Goal: Information Seeking & Learning: Check status

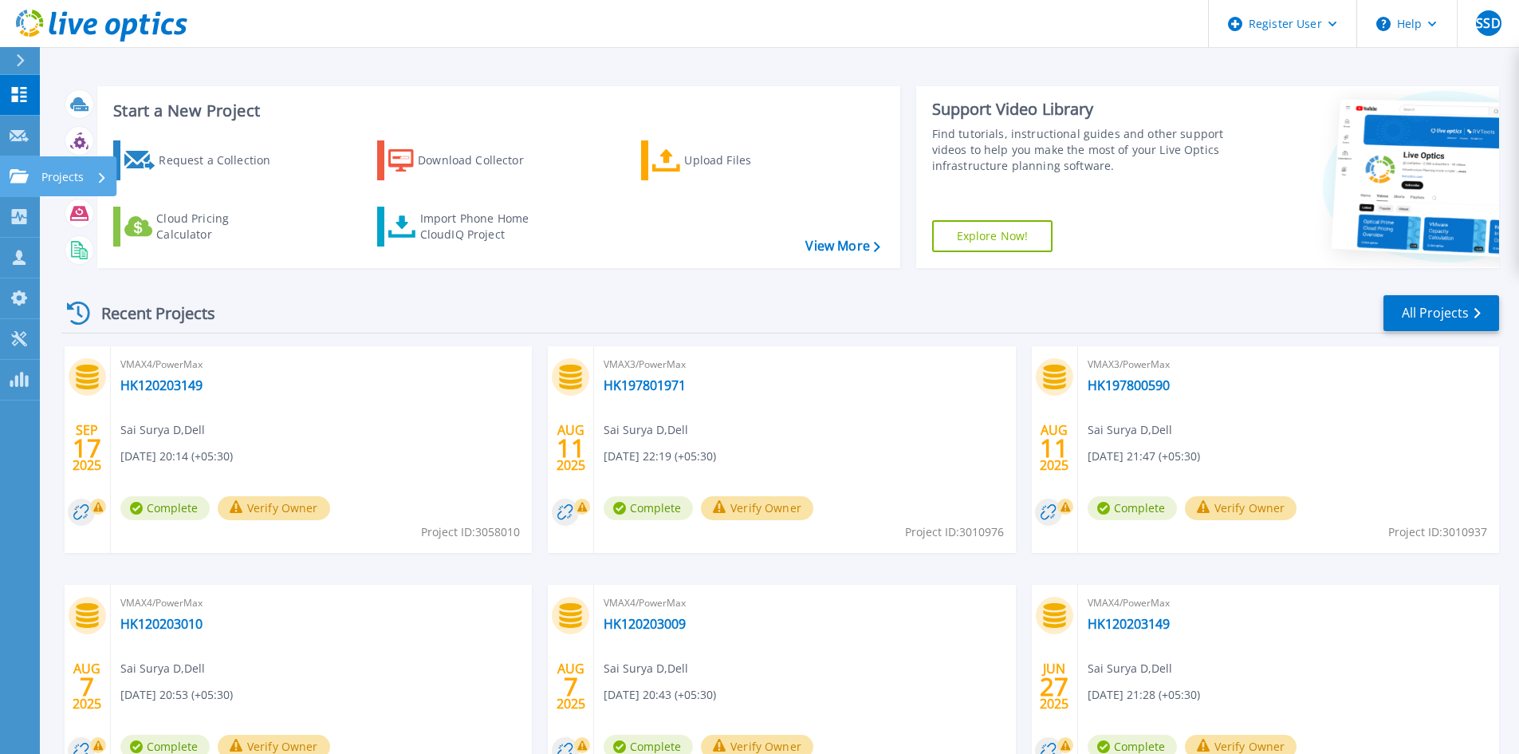
click at [11, 187] on link "Projects Projects" at bounding box center [20, 176] width 40 height 41
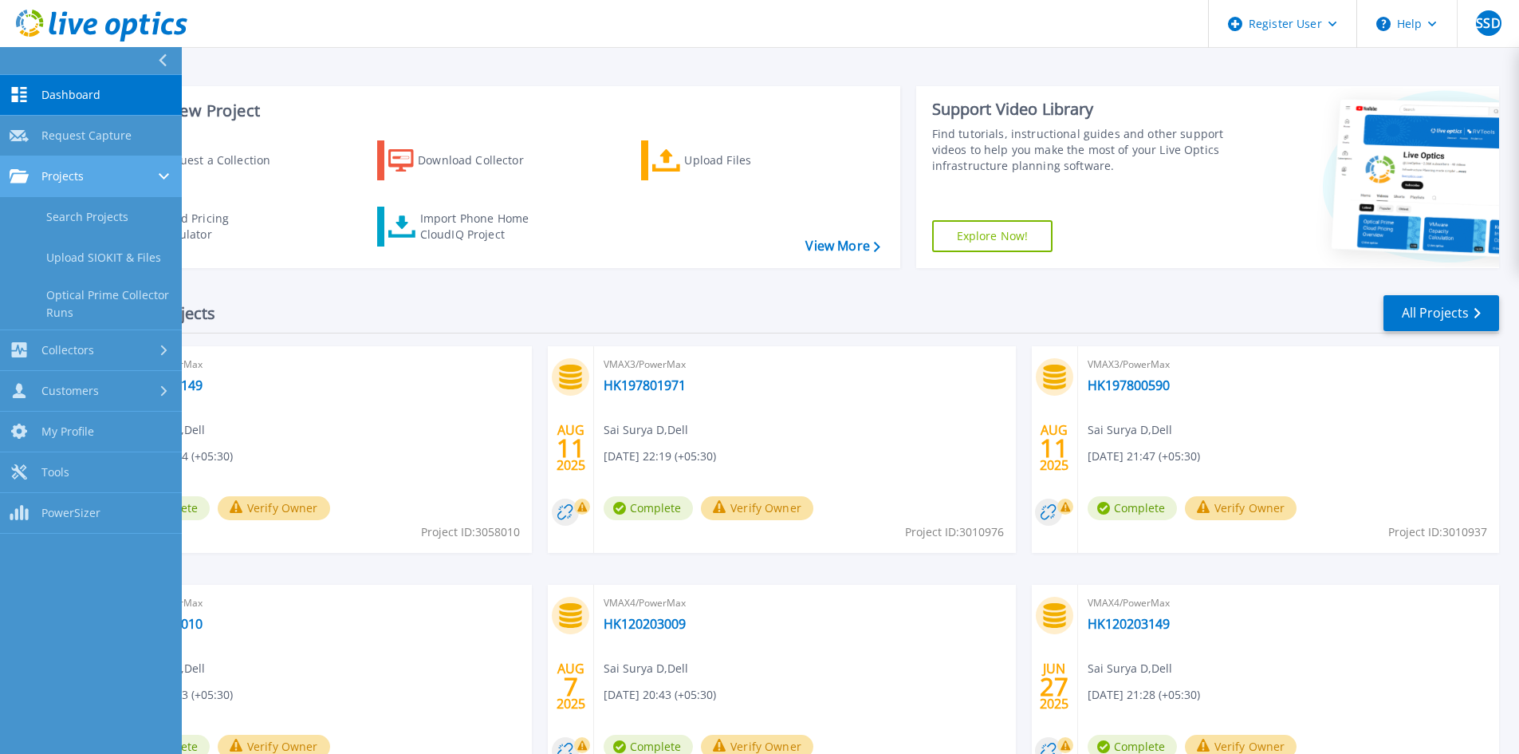
click at [122, 194] on link "Projects Projects" at bounding box center [91, 176] width 182 height 41
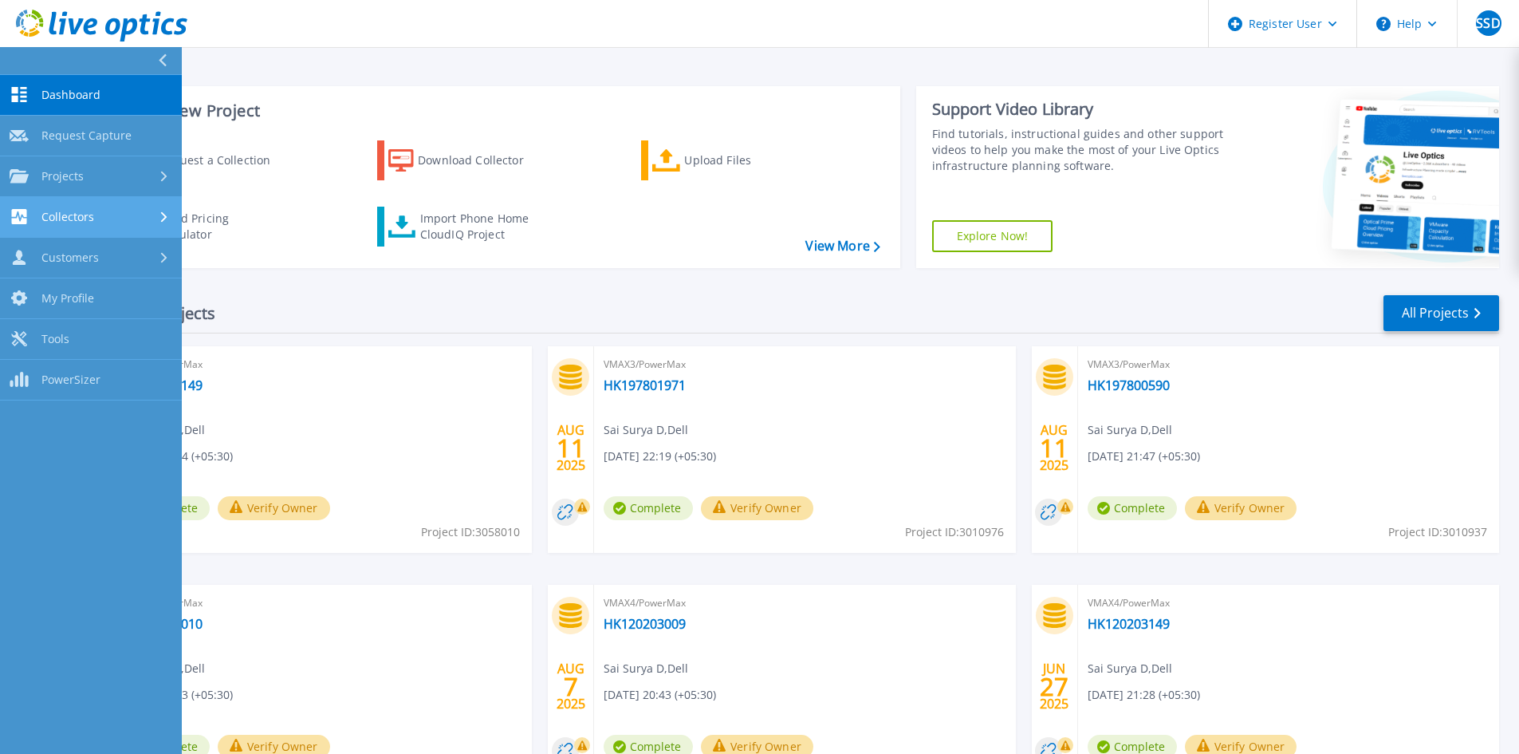
click at [122, 213] on link "Collectors Collectors" at bounding box center [91, 217] width 182 height 41
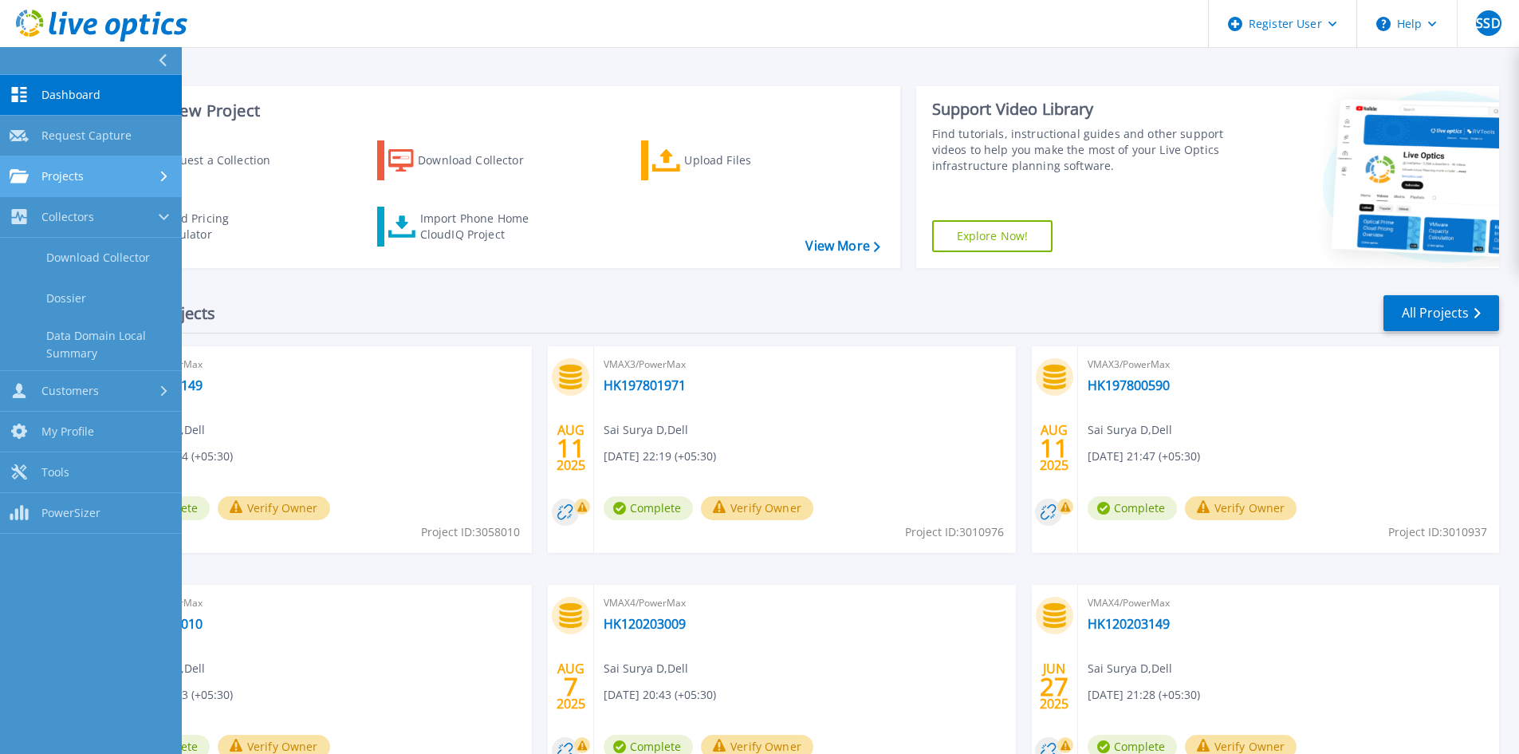
click at [118, 190] on link "Projects Projects" at bounding box center [91, 176] width 182 height 41
click at [118, 221] on link "Search Projects" at bounding box center [91, 217] width 182 height 41
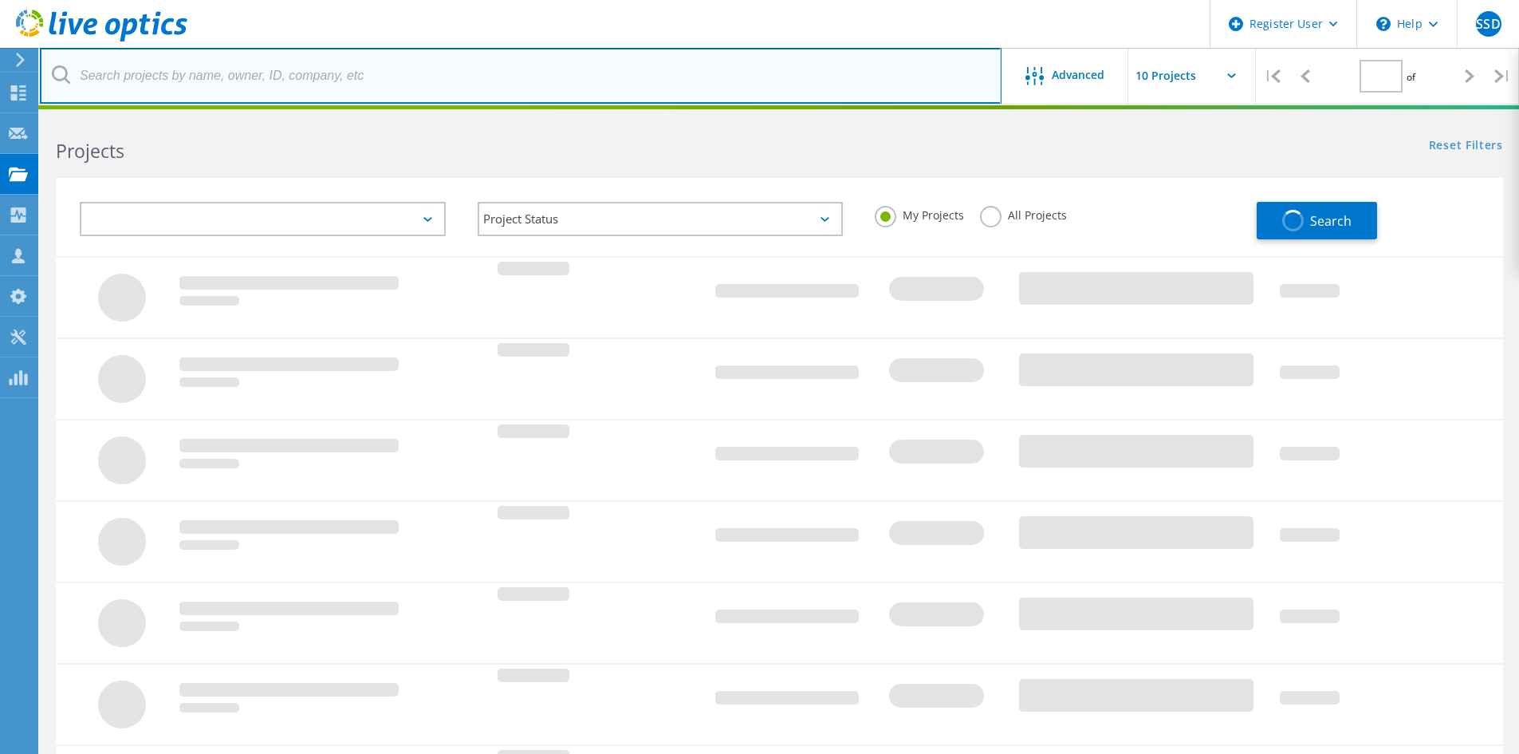
click at [306, 59] on input "text" at bounding box center [521, 76] width 962 height 56
type input "1"
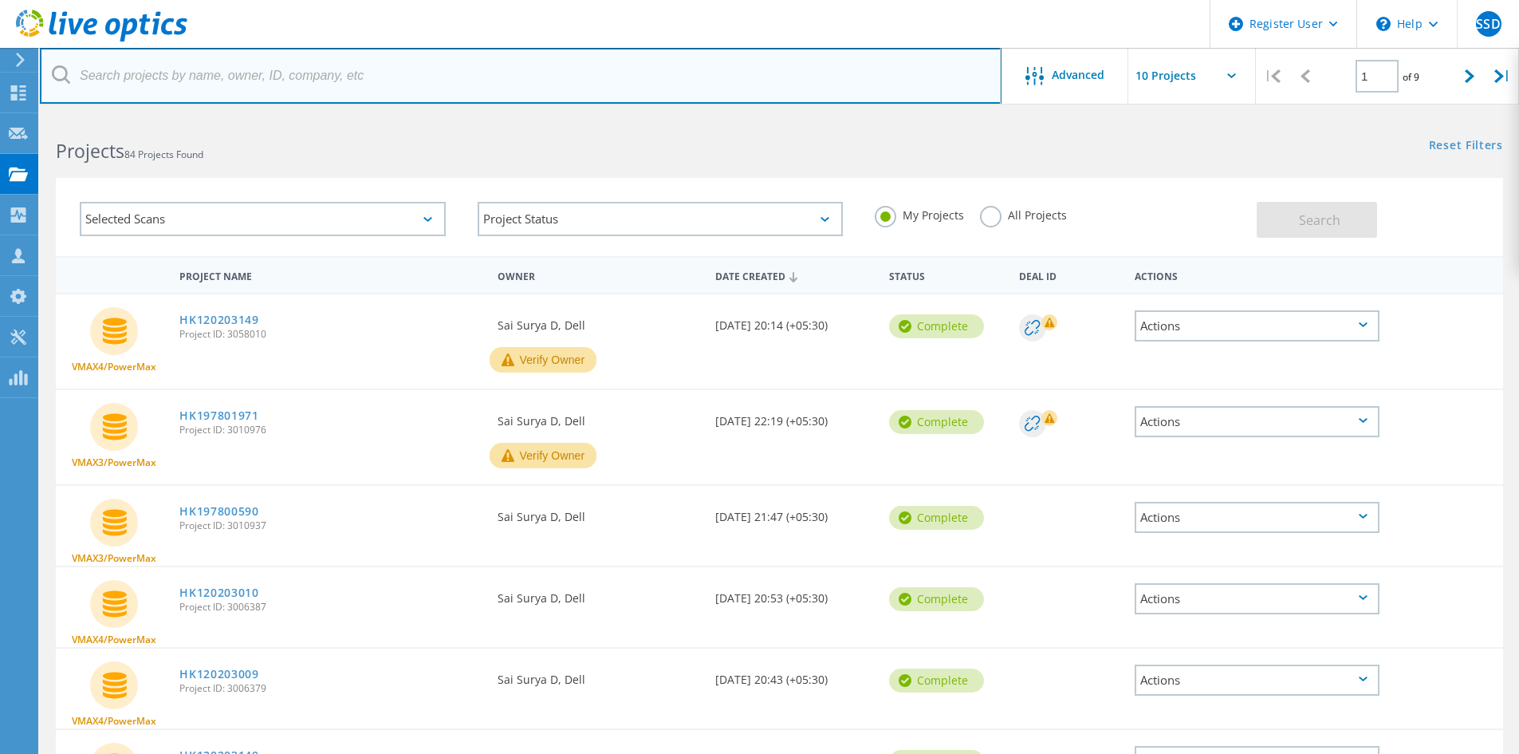
paste input "HK197600992"
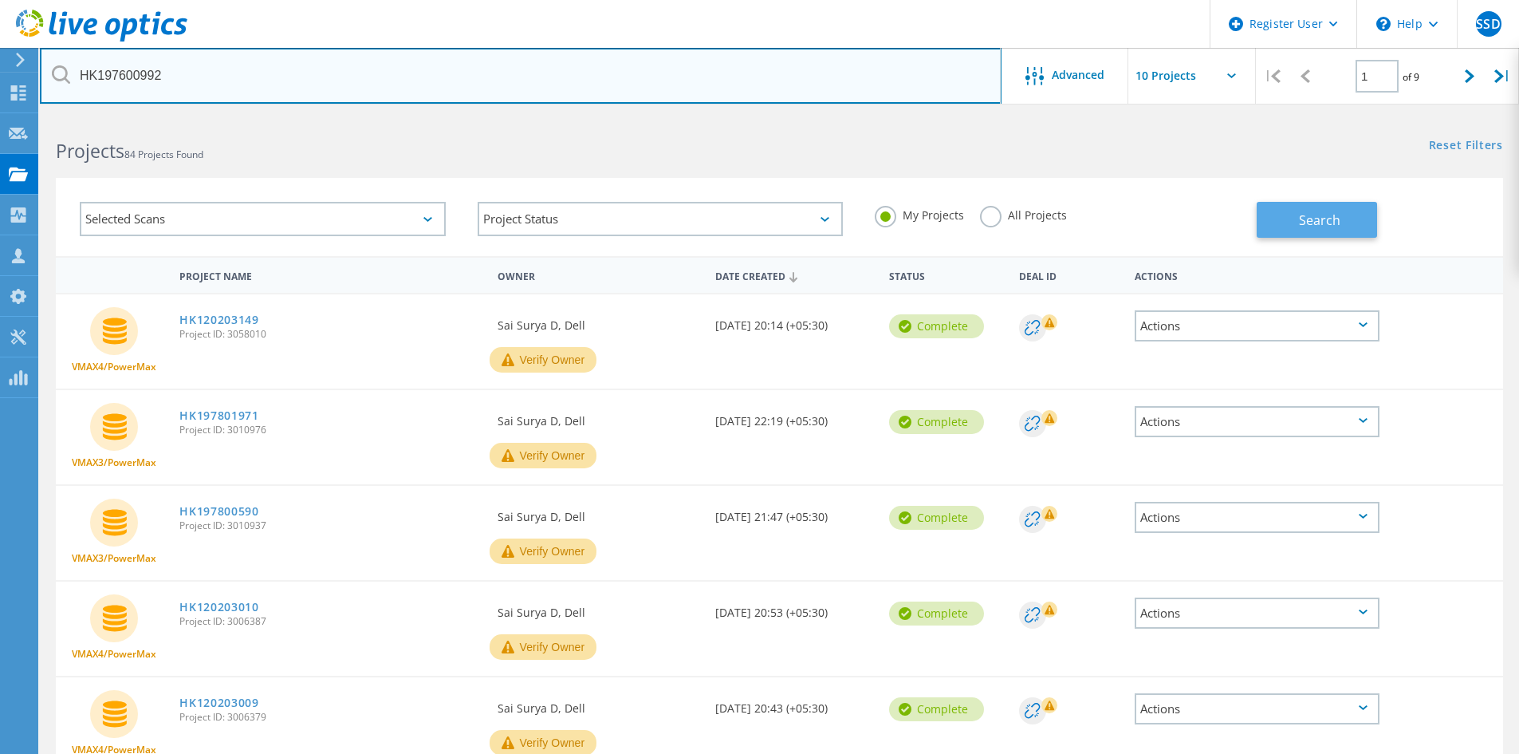
type input "HK197600992"
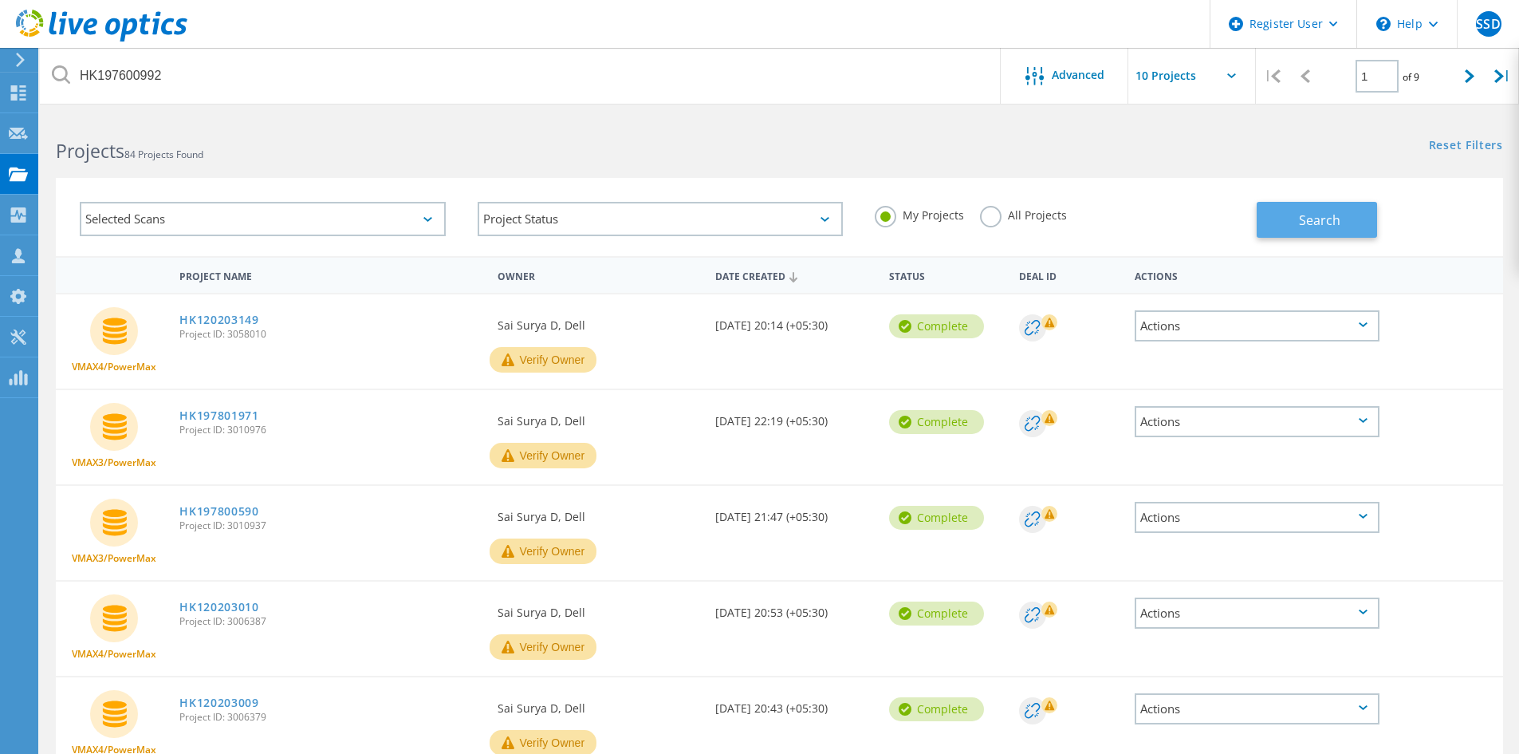
click at [1339, 216] on span "Search" at bounding box center [1319, 220] width 41 height 18
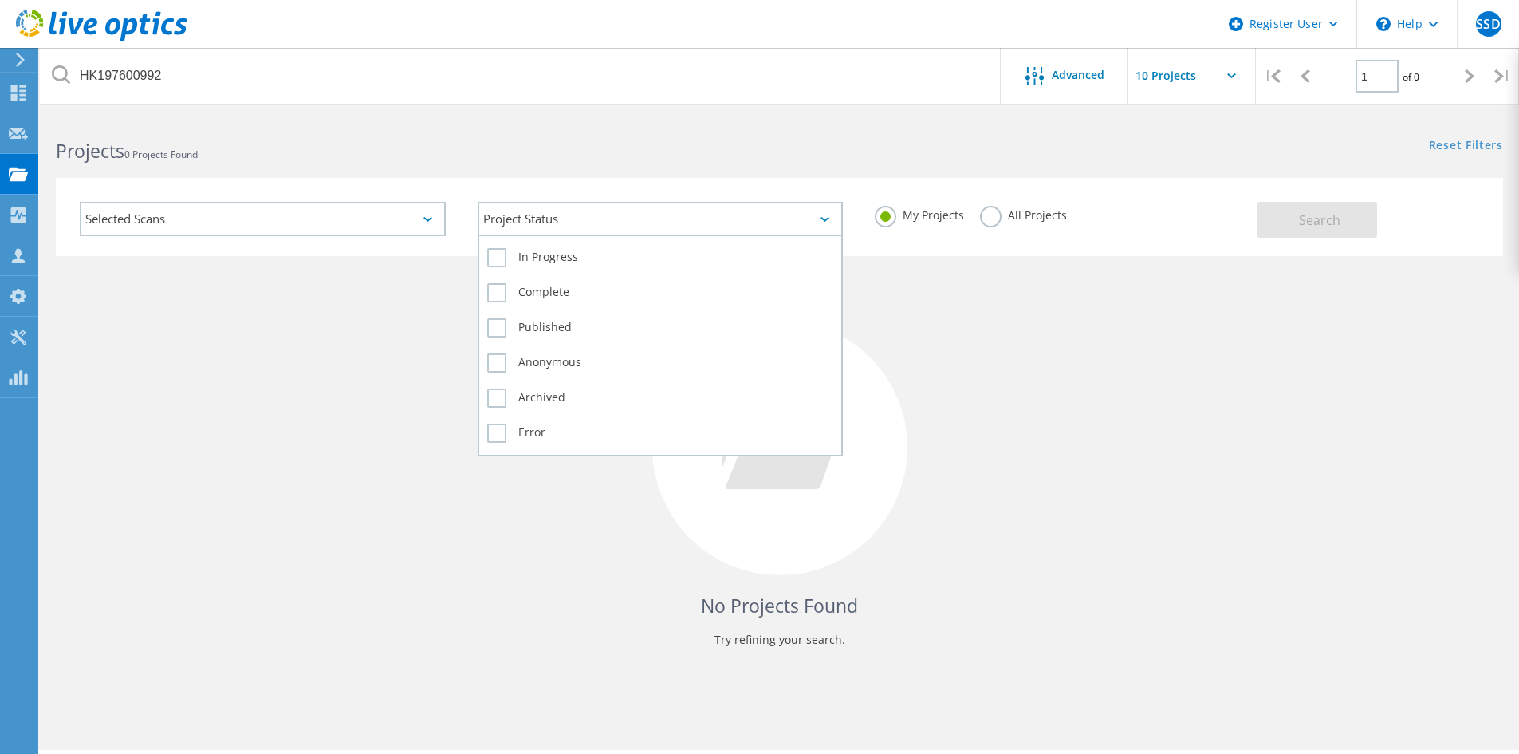
click at [533, 207] on div "Project Status" at bounding box center [661, 219] width 366 height 34
click at [539, 223] on div "Project Status" at bounding box center [661, 219] width 366 height 34
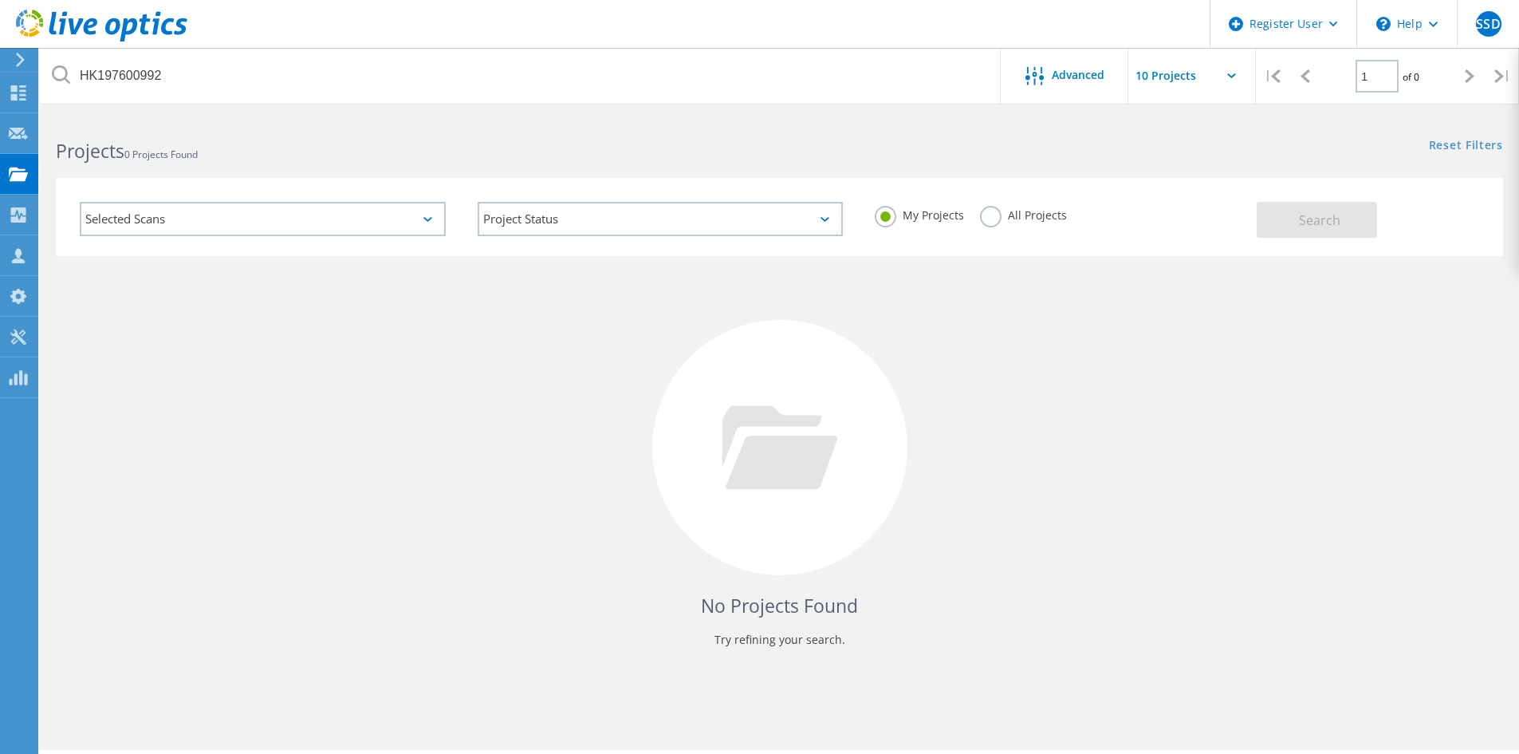
click at [962, 218] on label "My Projects" at bounding box center [919, 213] width 89 height 15
click at [0, 0] on input "My Projects" at bounding box center [0, 0] width 0 height 0
drag, startPoint x: 971, startPoint y: 217, endPoint x: 983, endPoint y: 215, distance: 12.1
click at [975, 216] on div "My Projects All Projects" at bounding box center [1058, 215] width 398 height 59
click at [984, 215] on label "All Projects" at bounding box center [1023, 213] width 87 height 15
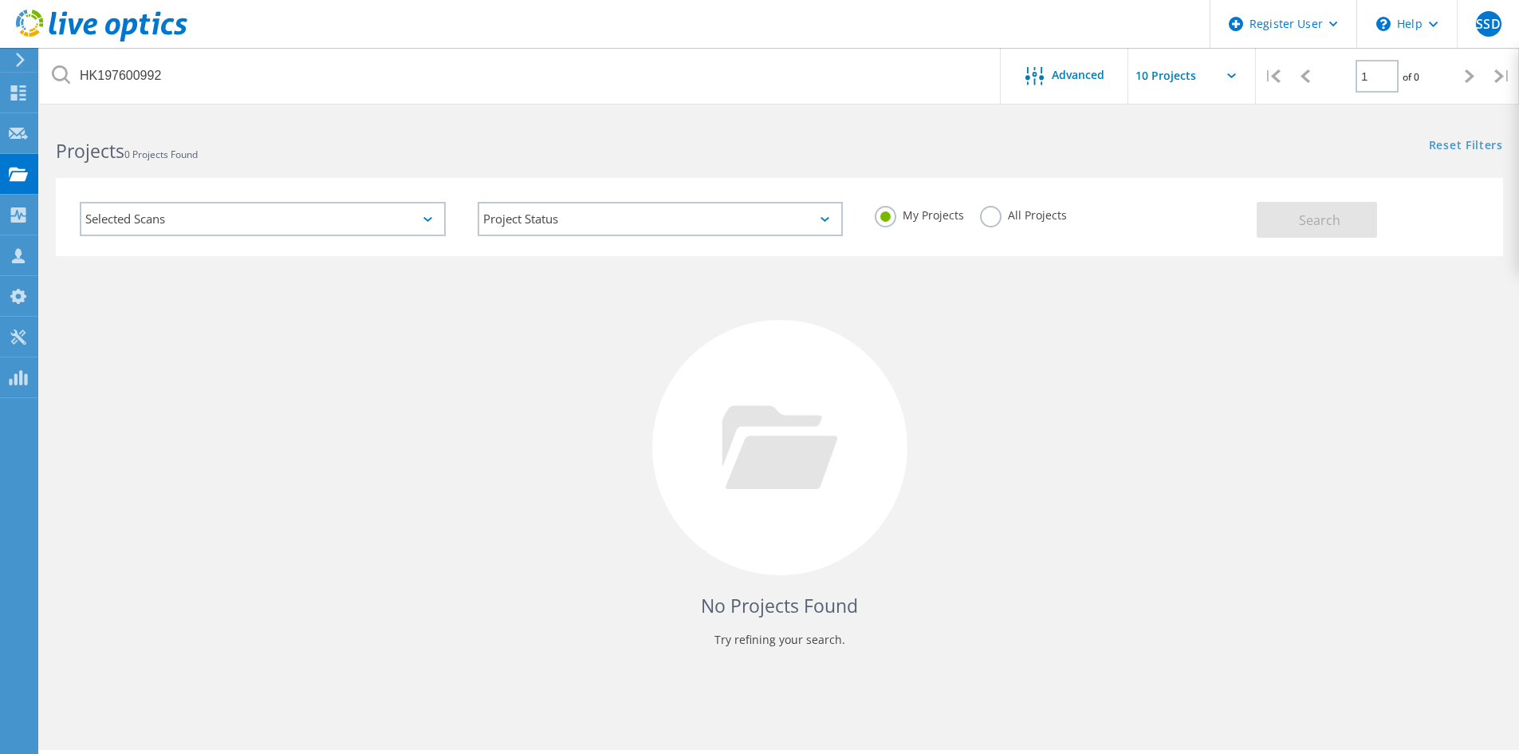
click at [0, 0] on input "All Projects" at bounding box center [0, 0] width 0 height 0
click at [1342, 233] on button "Search" at bounding box center [1317, 220] width 120 height 36
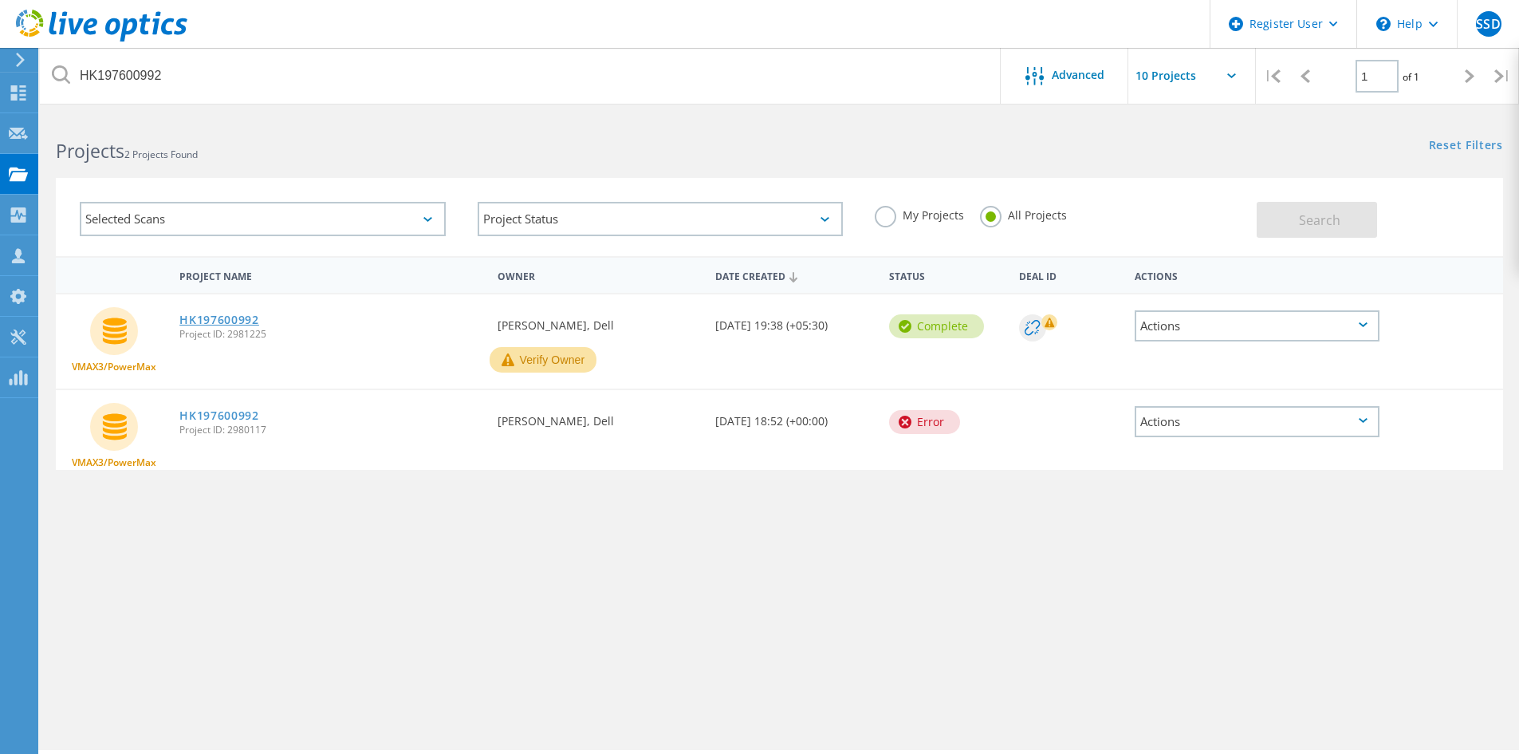
click at [230, 325] on link "HK197600992" at bounding box center [219, 319] width 80 height 11
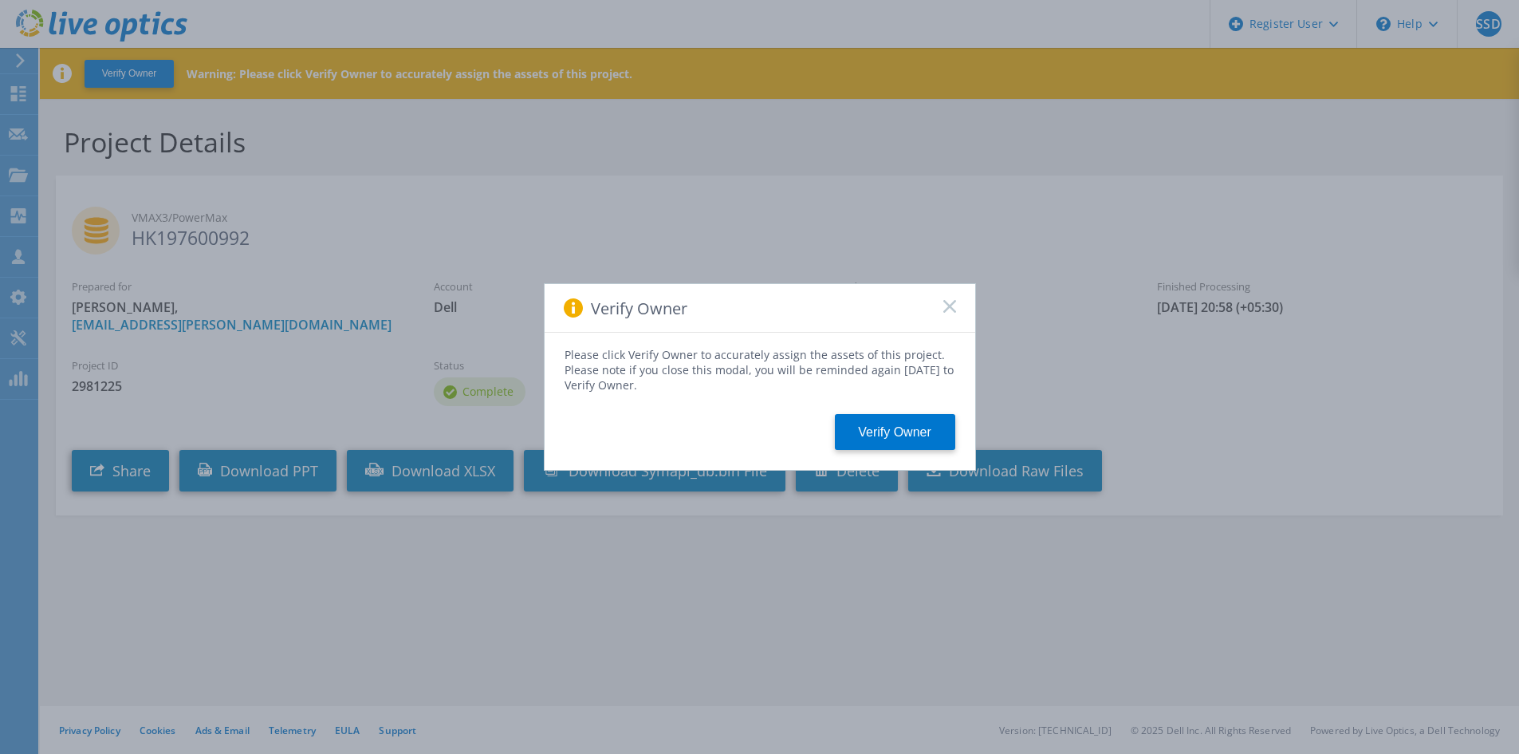
click at [945, 308] on icon at bounding box center [949, 306] width 13 height 13
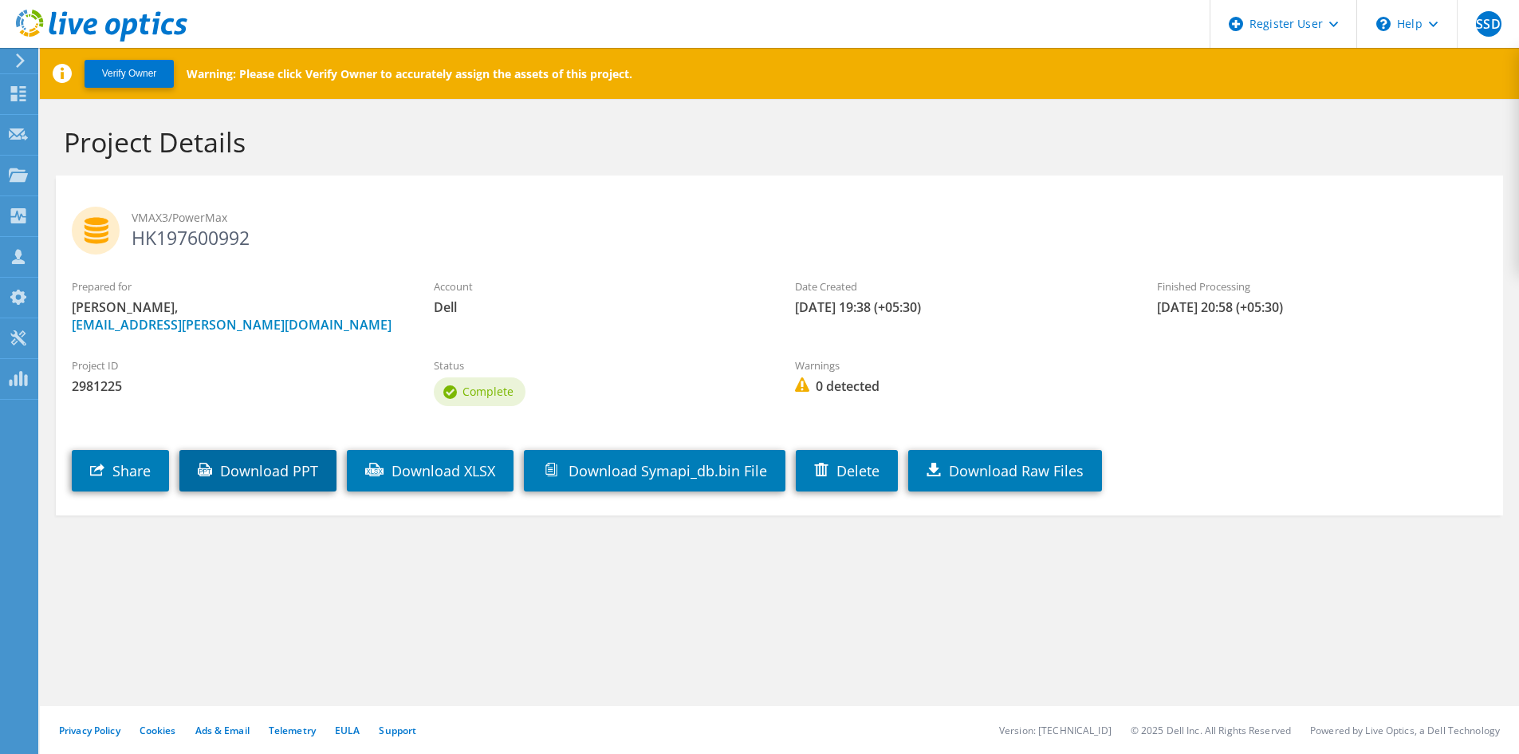
click at [282, 463] on link "Download PPT" at bounding box center [257, 470] width 157 height 41
click at [1170, 351] on div "Project ID 2981225 Status Complete Warnings 0 detected" at bounding box center [780, 379] width 1448 height 77
click at [227, 238] on h2 "VMAX3/PowerMax HK197600992" at bounding box center [780, 227] width 1416 height 40
copy h2 "HK197600992"
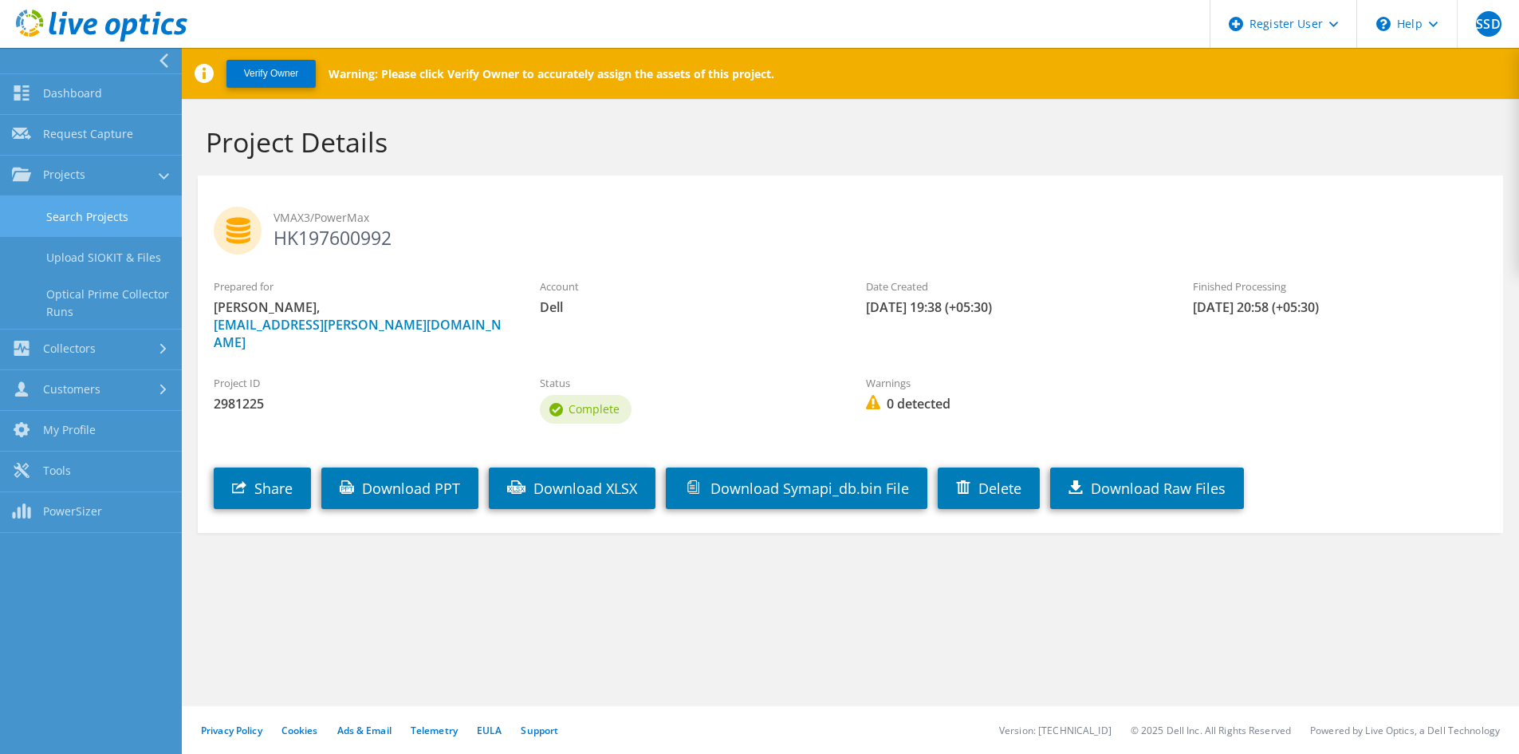
click at [116, 217] on link "Search Projects" at bounding box center [91, 216] width 182 height 41
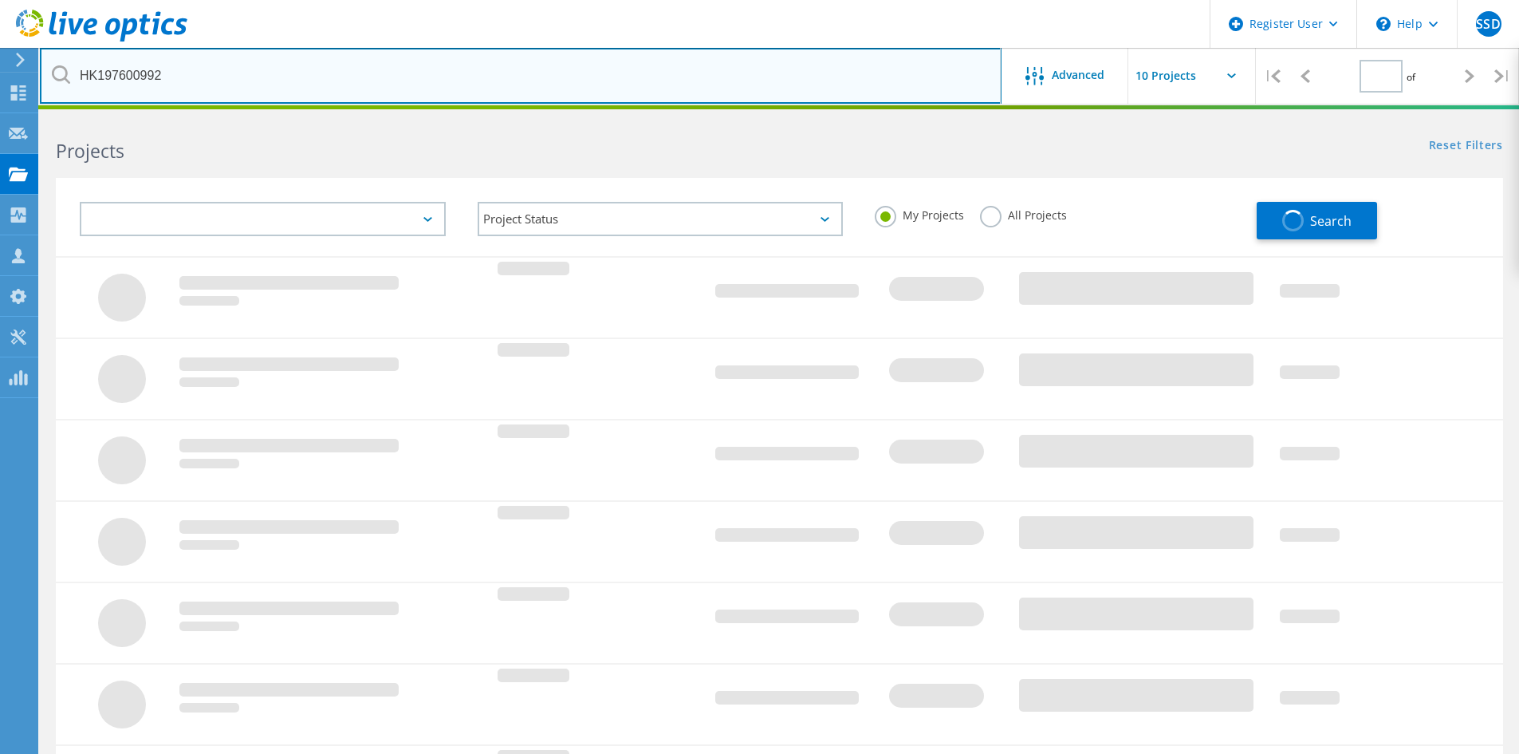
type input "1"
click at [349, 80] on input "HK197600992" at bounding box center [521, 76] width 962 height 56
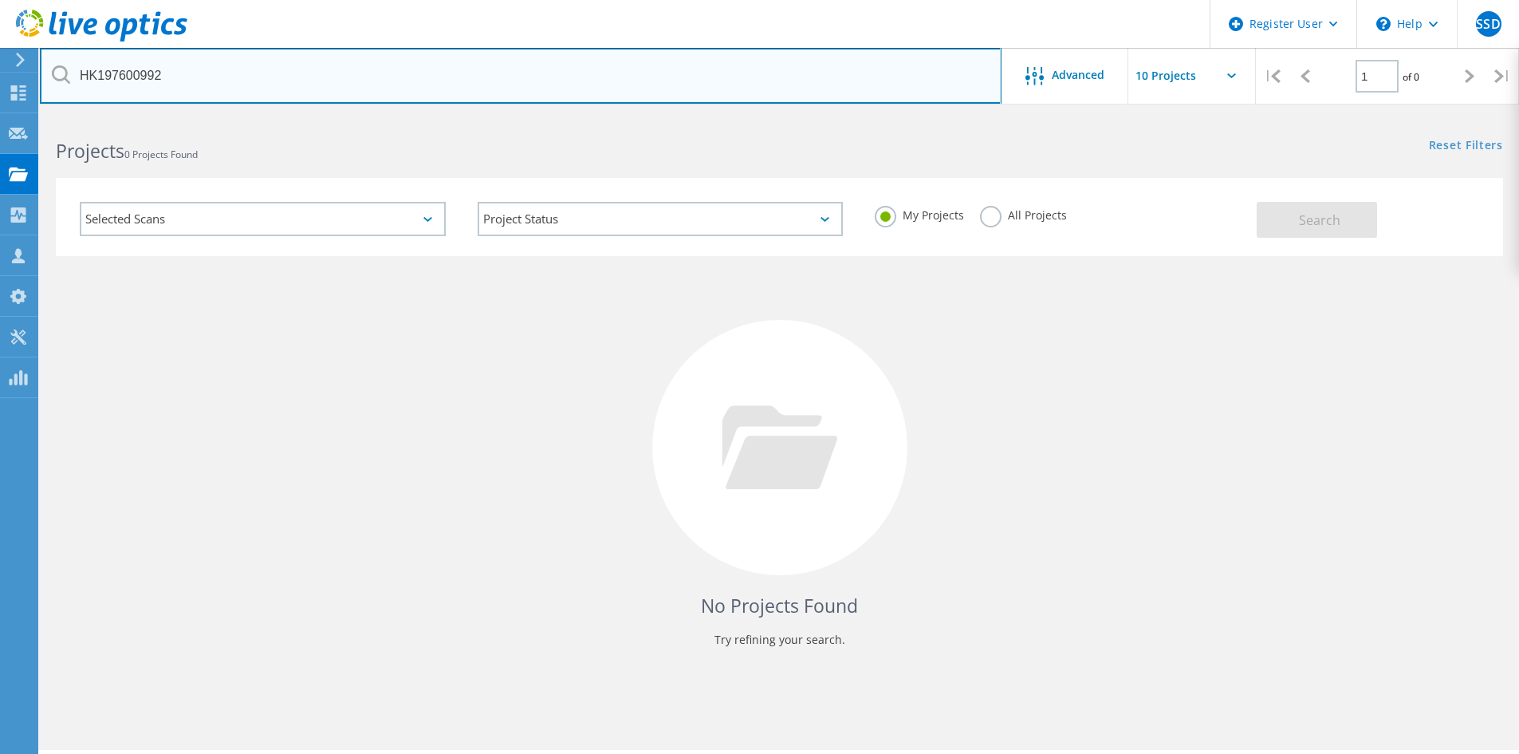
click at [349, 80] on input "HK197600992" at bounding box center [521, 76] width 962 height 56
paste input "3"
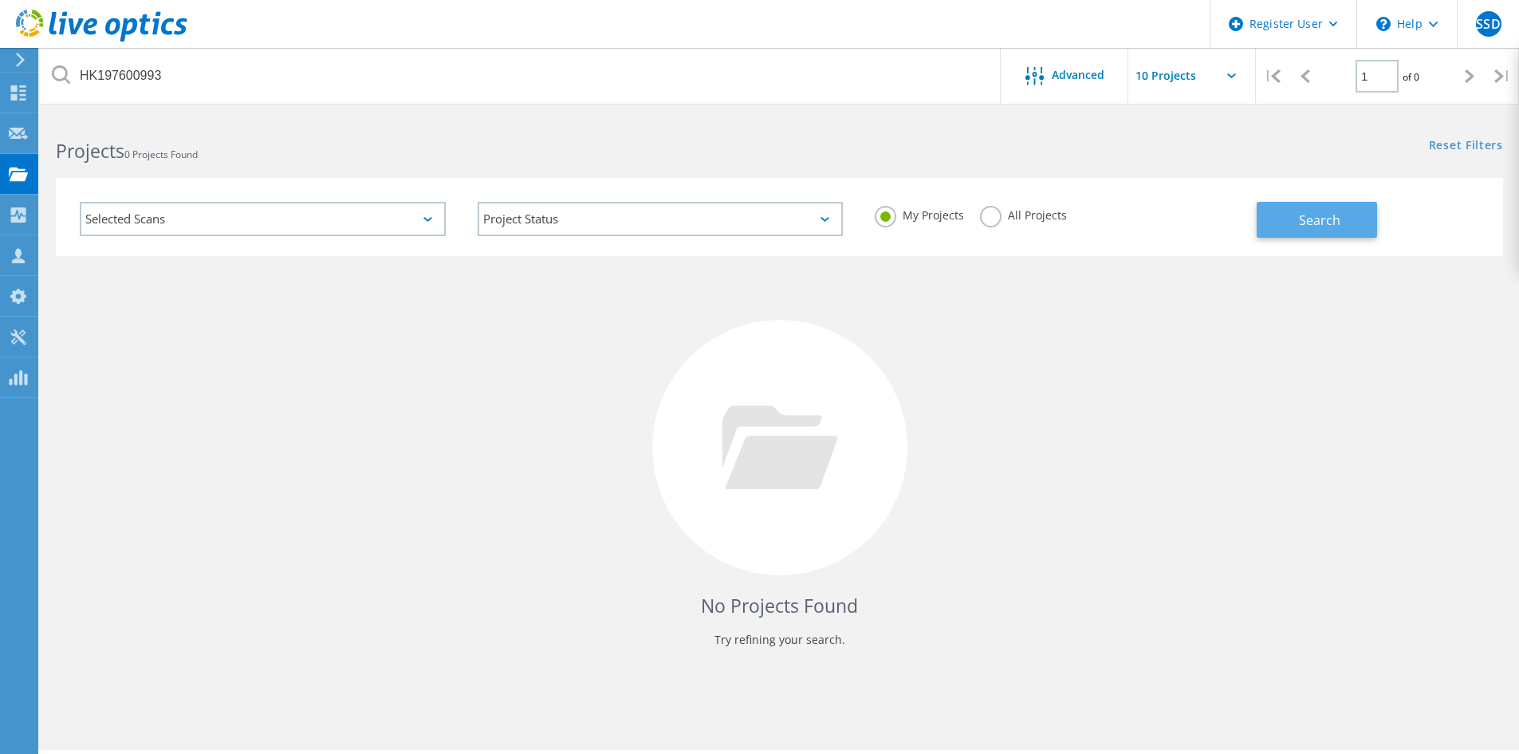
click at [1338, 227] on span "Search" at bounding box center [1319, 220] width 41 height 18
click at [995, 213] on label "All Projects" at bounding box center [1023, 213] width 87 height 15
click at [0, 0] on input "All Projects" at bounding box center [0, 0] width 0 height 0
click at [1345, 238] on div "Selected Scans Project Status In Progress Complete Published Anonymous Archived…" at bounding box center [780, 217] width 1448 height 78
click at [1326, 230] on button "Search" at bounding box center [1317, 220] width 120 height 36
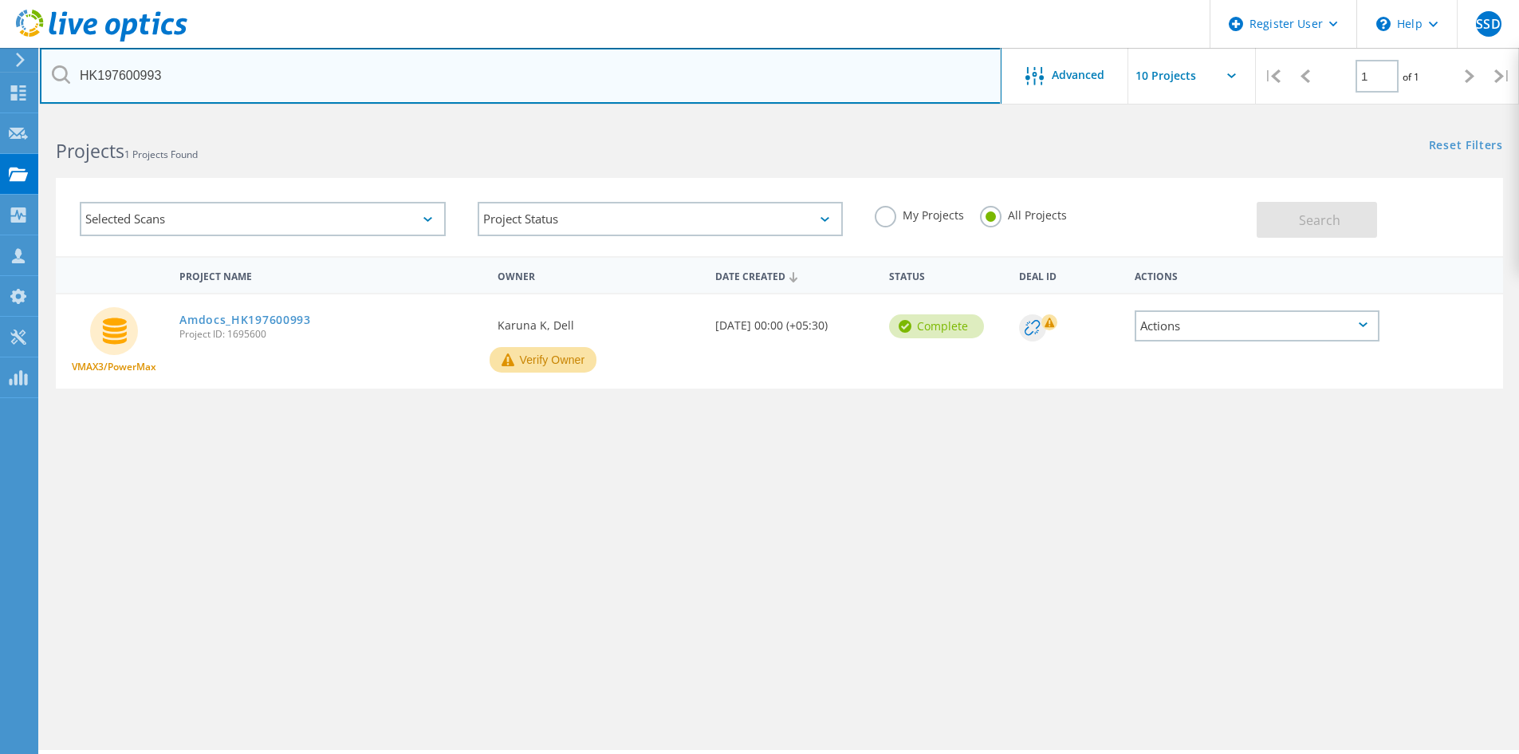
click at [440, 64] on input "HK197600993" at bounding box center [521, 76] width 962 height 56
paste input "1199"
type input "HK197601199"
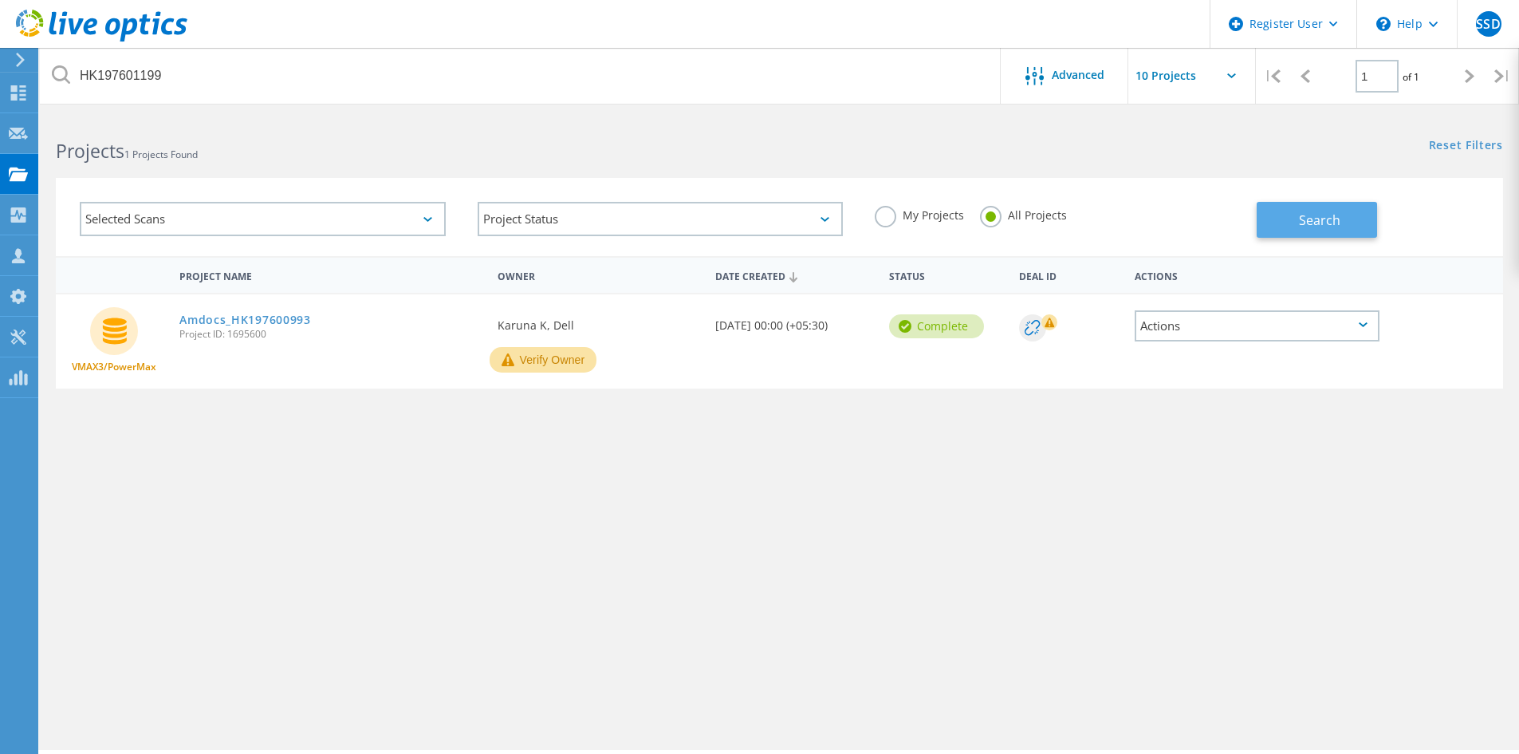
click at [1290, 220] on button "Search" at bounding box center [1317, 220] width 120 height 36
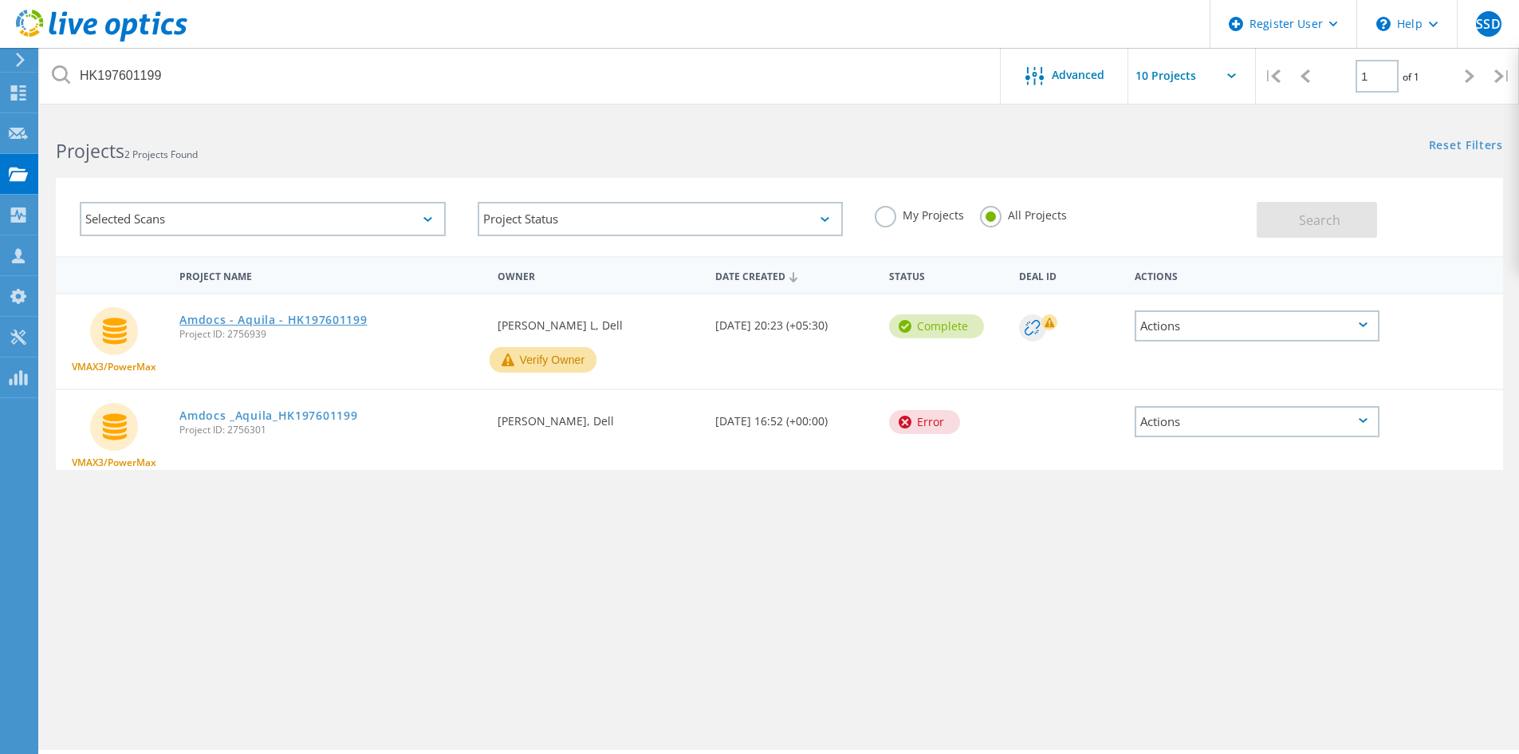
click at [319, 321] on link "Amdocs - Aquila - HK197601199" at bounding box center [272, 319] width 187 height 11
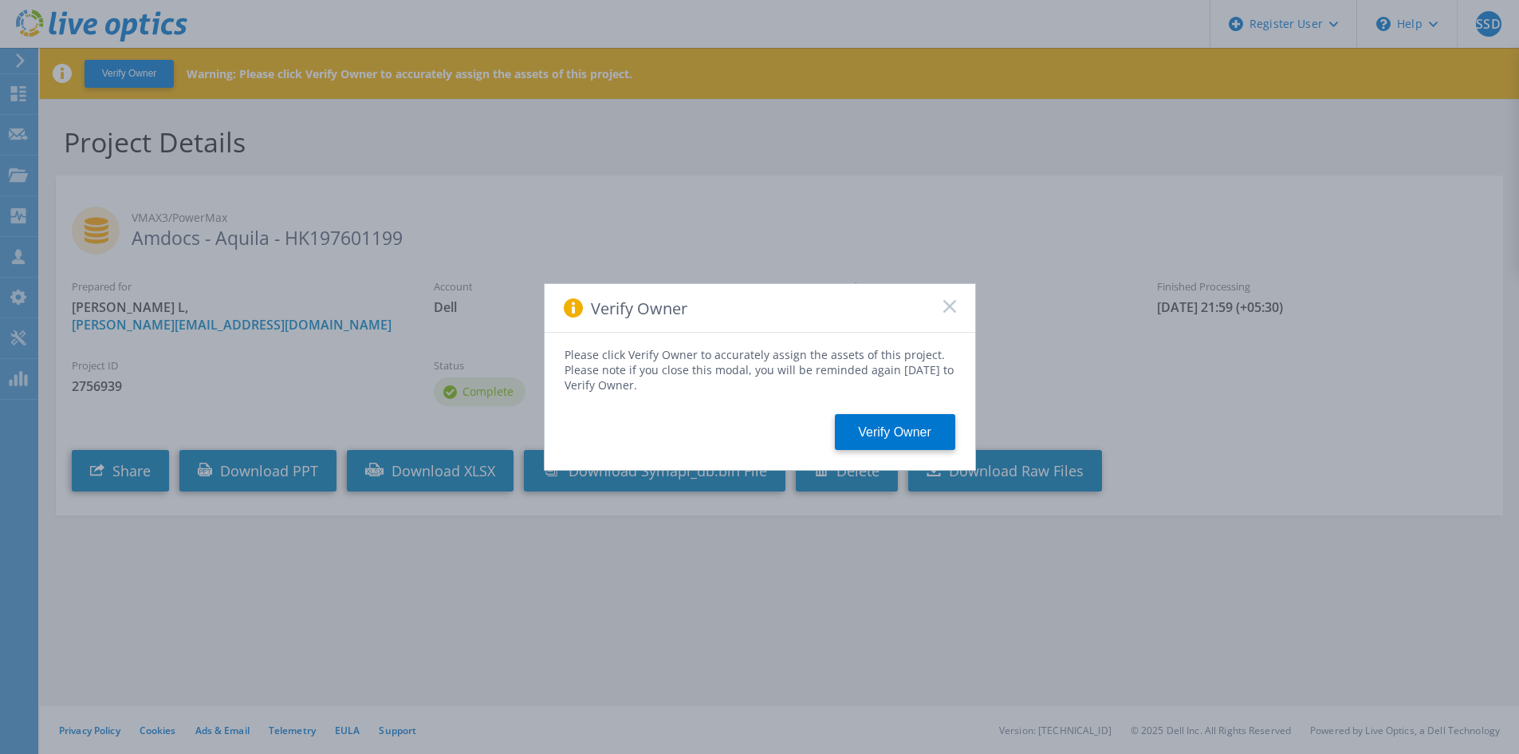
drag, startPoint x: 929, startPoint y: 322, endPoint x: 946, endPoint y: 296, distance: 31.2
click at [930, 322] on div "Verify Owner" at bounding box center [760, 308] width 431 height 49
click at [946, 296] on div "Verify Owner" at bounding box center [760, 308] width 431 height 49
click at [948, 301] on icon at bounding box center [949, 306] width 13 height 13
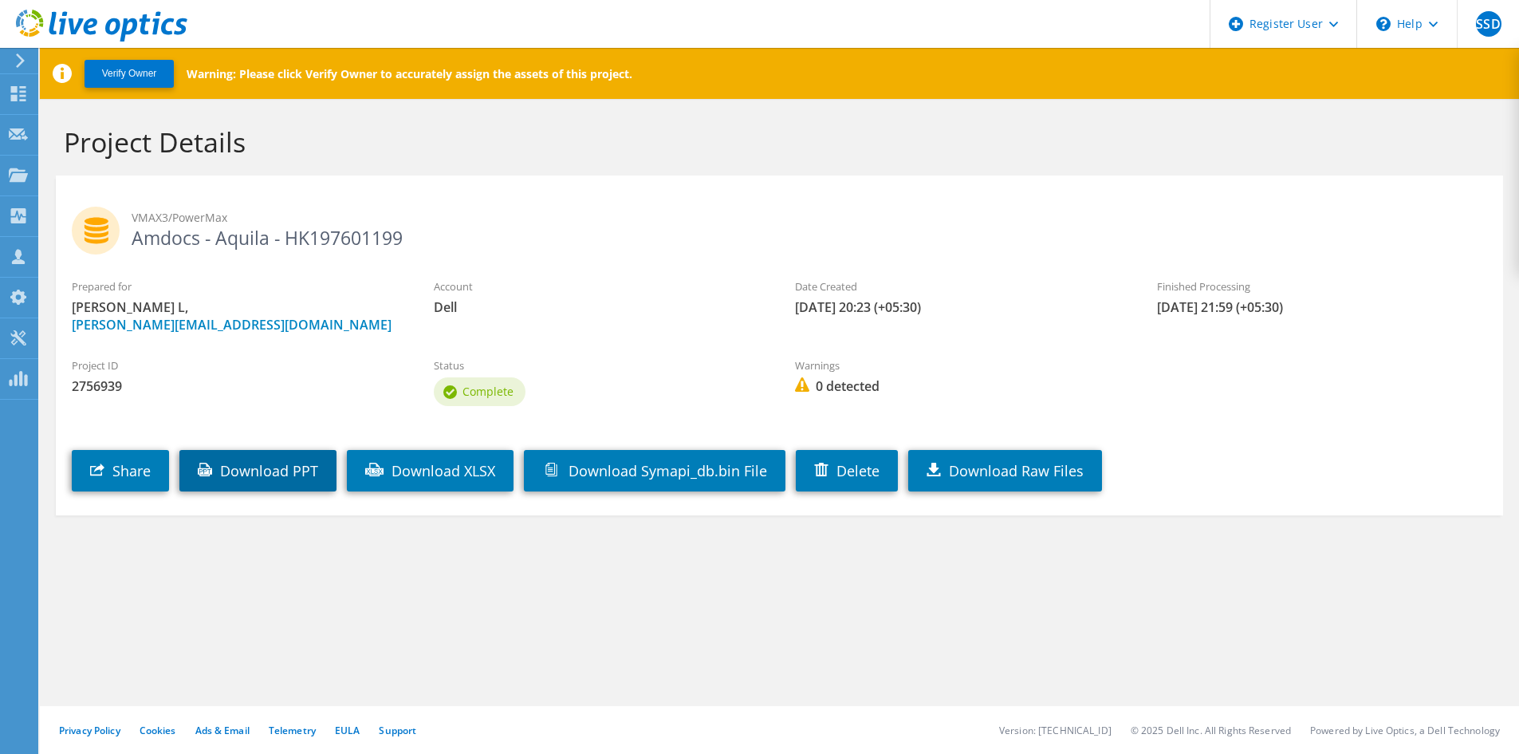
click at [281, 475] on link "Download PPT" at bounding box center [257, 470] width 157 height 41
click at [1134, 486] on div "Share Download PPT Download XLSX Download Symapi_db.bin File [GEOGRAPHIC_DATA] …" at bounding box center [795, 458] width 1479 height 81
